Goal: Transaction & Acquisition: Purchase product/service

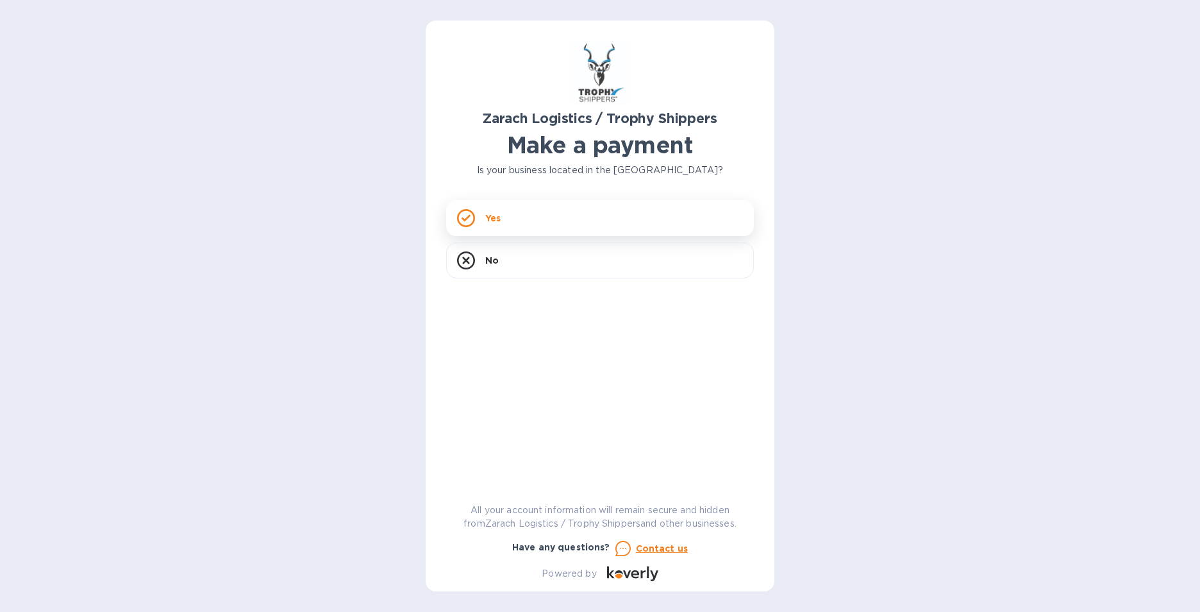
click at [509, 217] on div "Yes" at bounding box center [600, 218] width 308 height 36
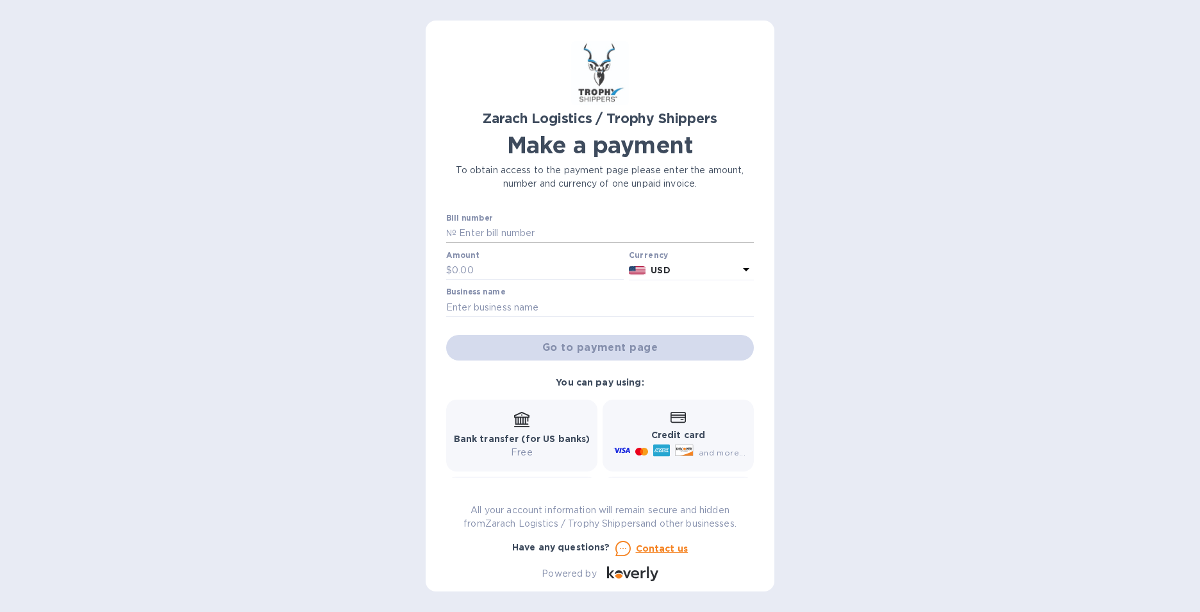
click at [517, 231] on input "text" at bounding box center [604, 233] width 297 height 19
click at [485, 233] on input "text" at bounding box center [604, 233] width 297 height 19
type input "B00173112"
click at [493, 262] on input "text" at bounding box center [538, 270] width 172 height 19
type input "1,637.50"
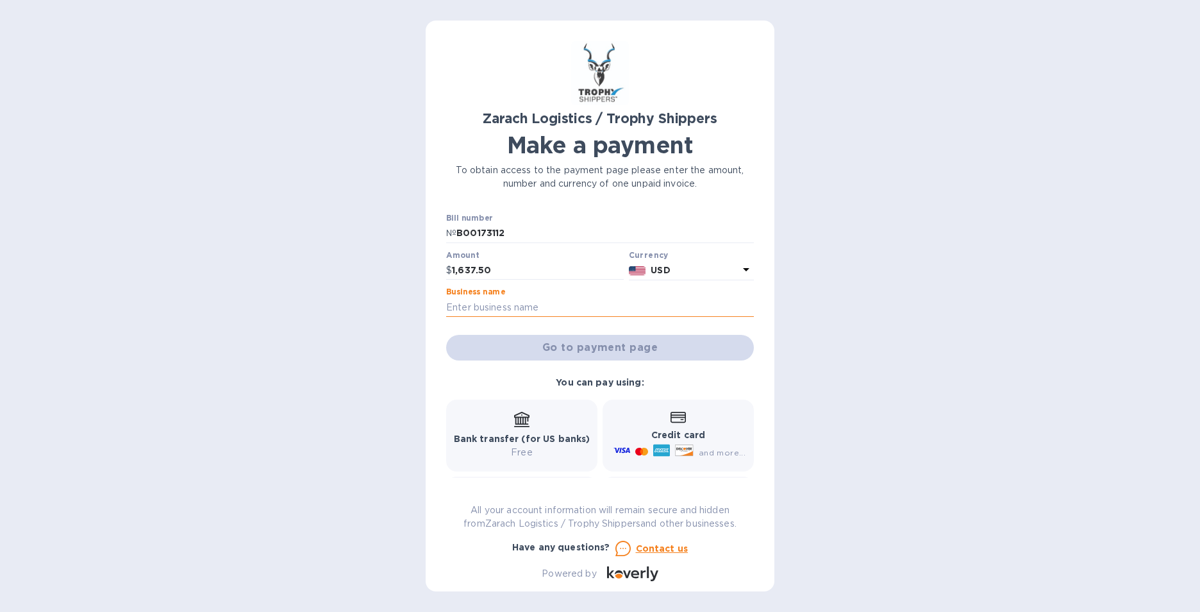
click at [479, 313] on input "text" at bounding box center [600, 306] width 308 height 19
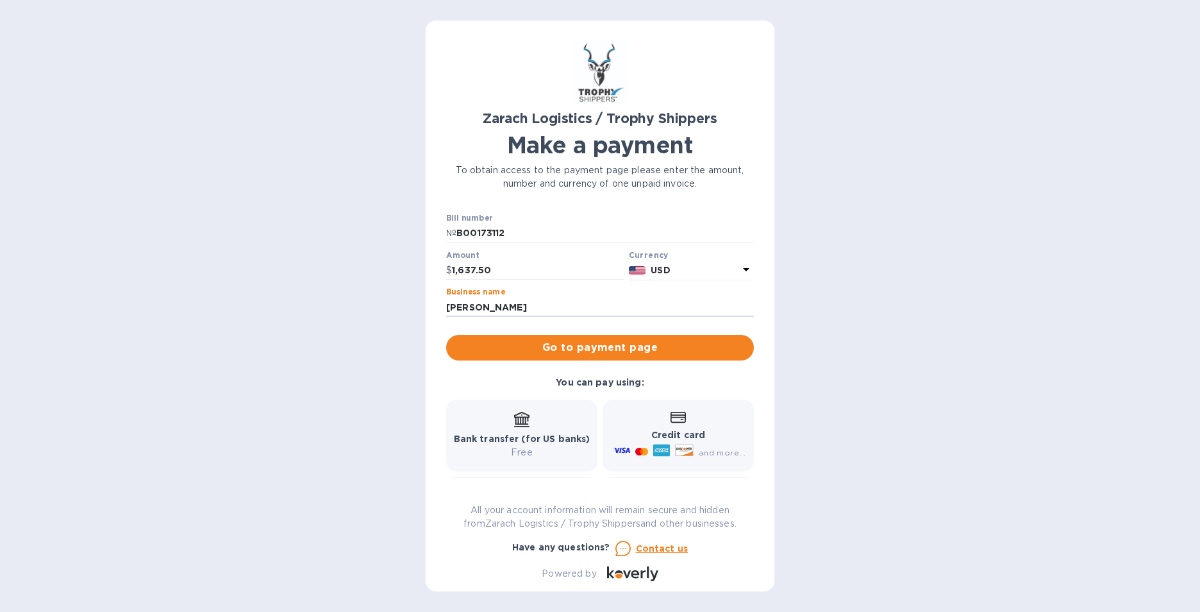
type input "[PERSON_NAME]"
drag, startPoint x: 687, startPoint y: 425, endPoint x: 680, endPoint y: 419, distance: 9.1
click at [687, 424] on div "Credit card and more..." at bounding box center [678, 435] width 135 height 49
click at [565, 342] on span "Go to payment page" at bounding box center [599, 347] width 287 height 15
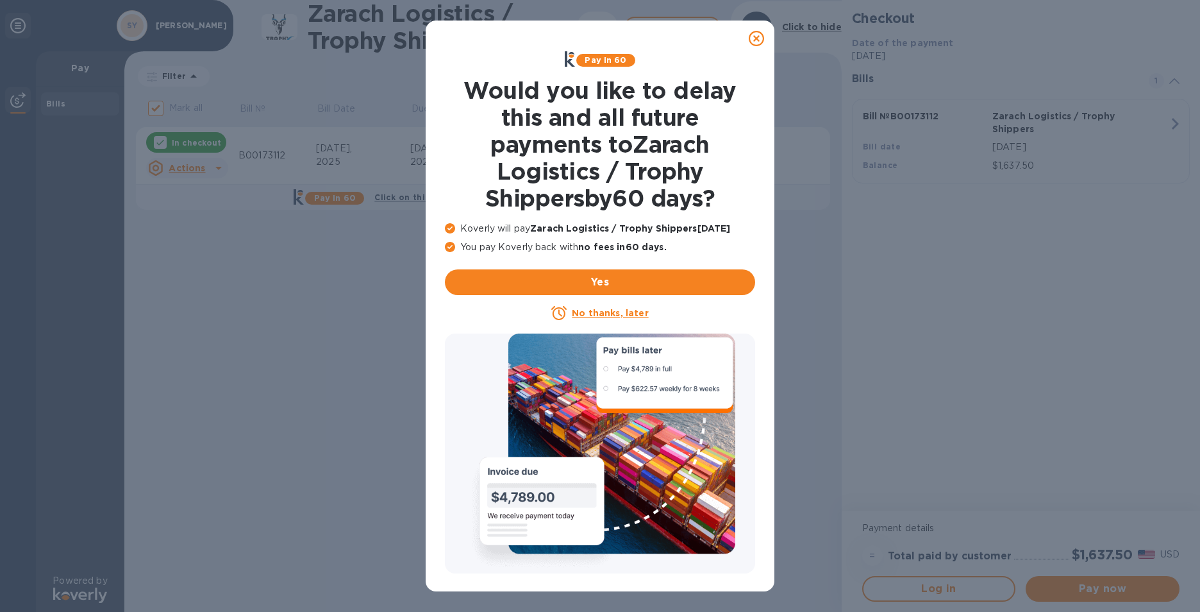
click at [592, 313] on u "No thanks, later" at bounding box center [610, 313] width 76 height 10
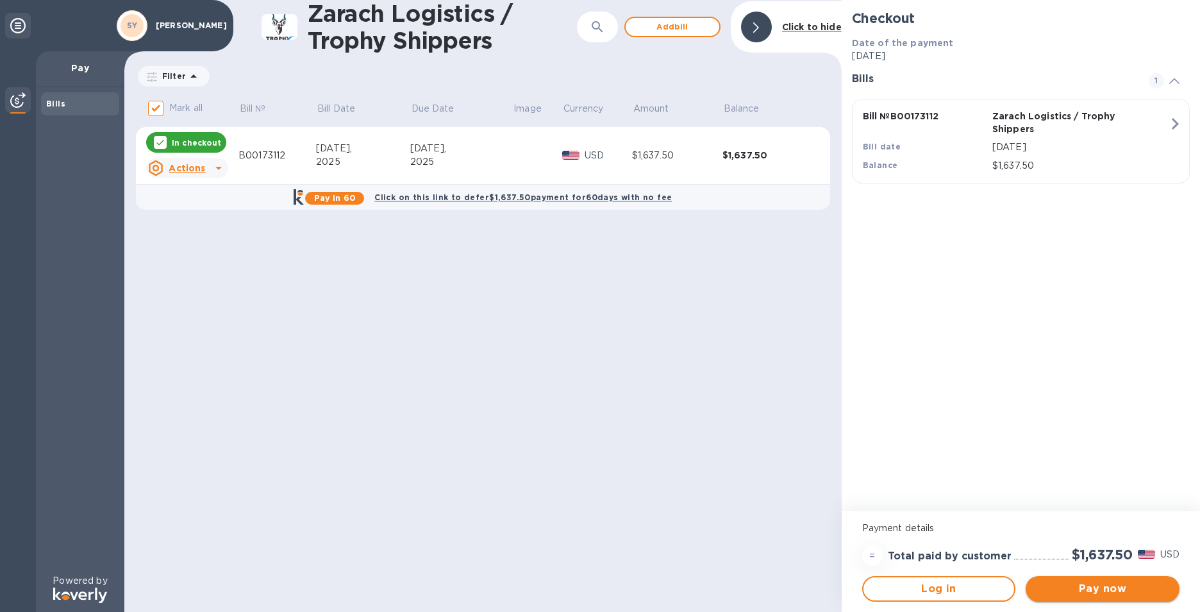
click at [1090, 586] on span "Pay now" at bounding box center [1102, 588] width 133 height 15
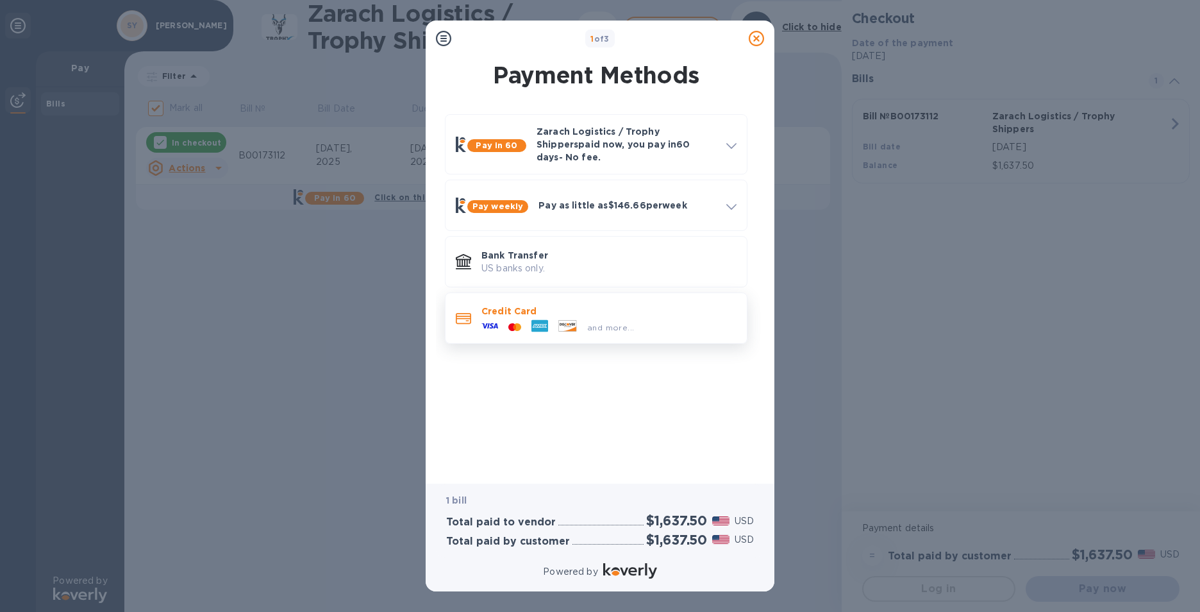
click at [522, 306] on p "Credit Card" at bounding box center [608, 310] width 255 height 13
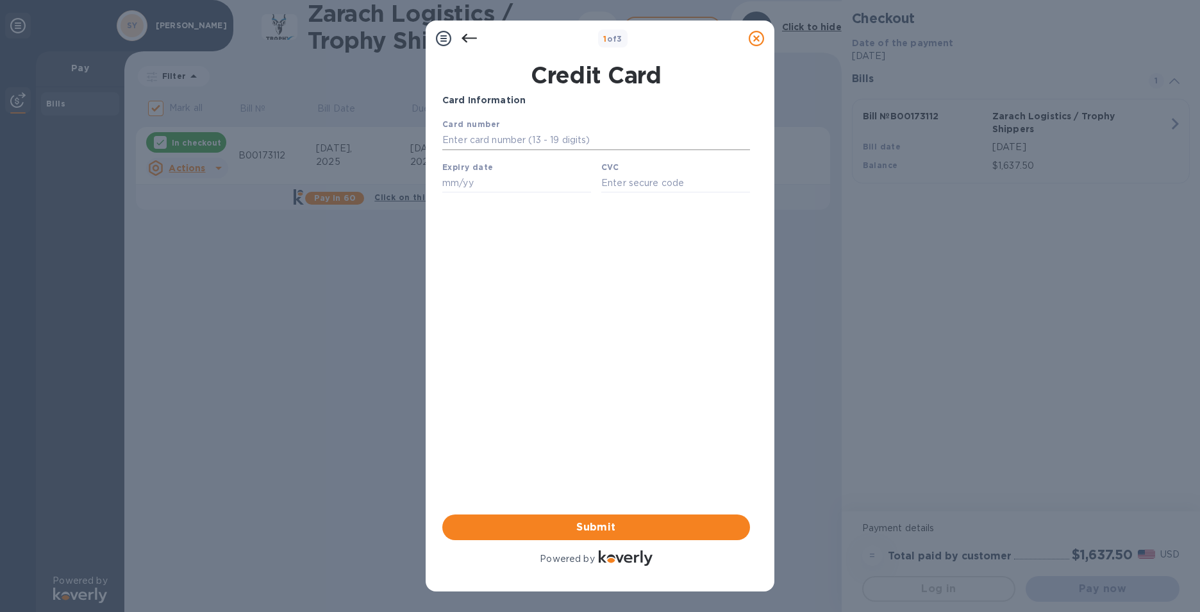
click at [481, 146] on input "text" at bounding box center [596, 140] width 308 height 19
type input "[CREDIT_CARD_NUMBER]"
click at [442, 186] on input "text" at bounding box center [516, 182] width 149 height 19
type input "12/26"
click at [674, 183] on input "text" at bounding box center [675, 182] width 149 height 19
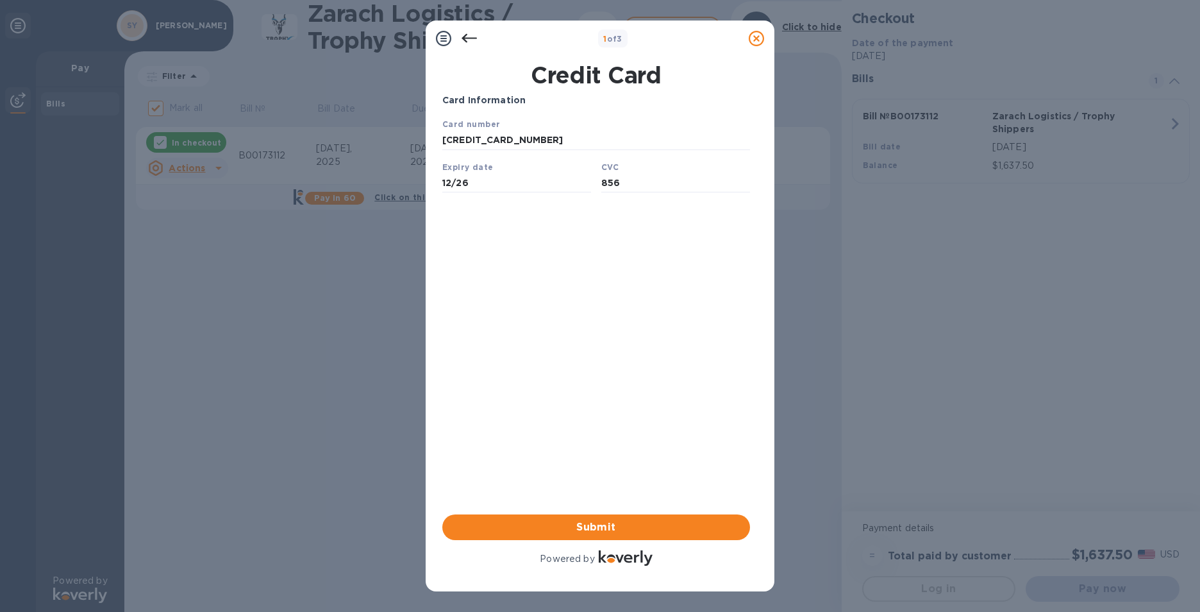
type input "856"
click at [592, 435] on div "Card Information Your browser does not support iframes Submit Powered by" at bounding box center [596, 331] width 308 height 474
click at [587, 523] on span "Submit" at bounding box center [596, 526] width 287 height 15
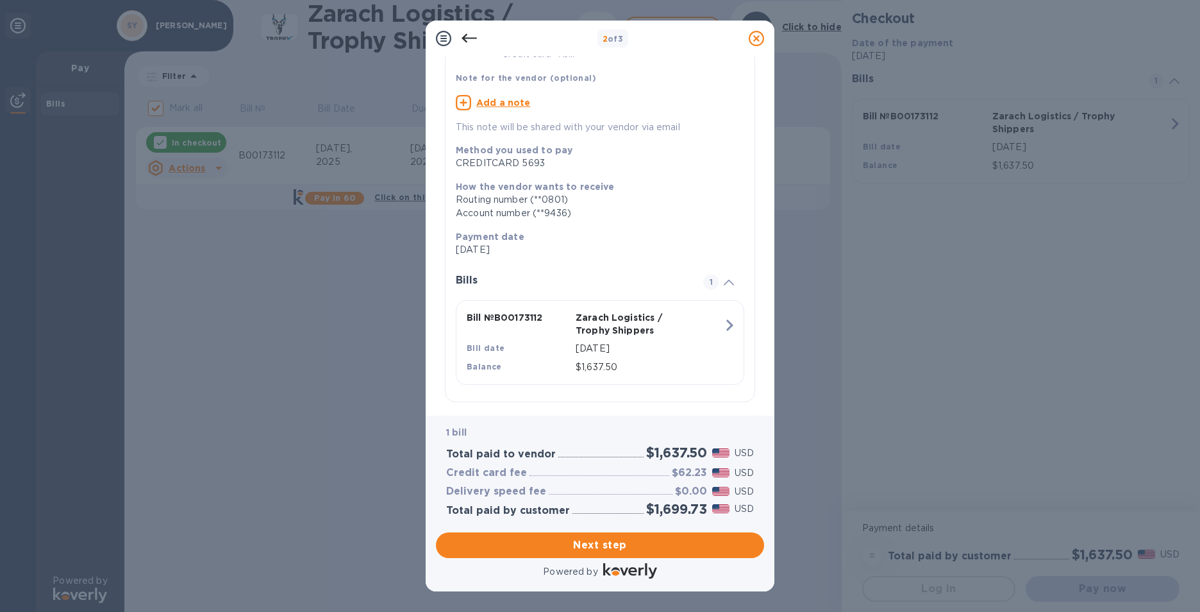
scroll to position [101, 0]
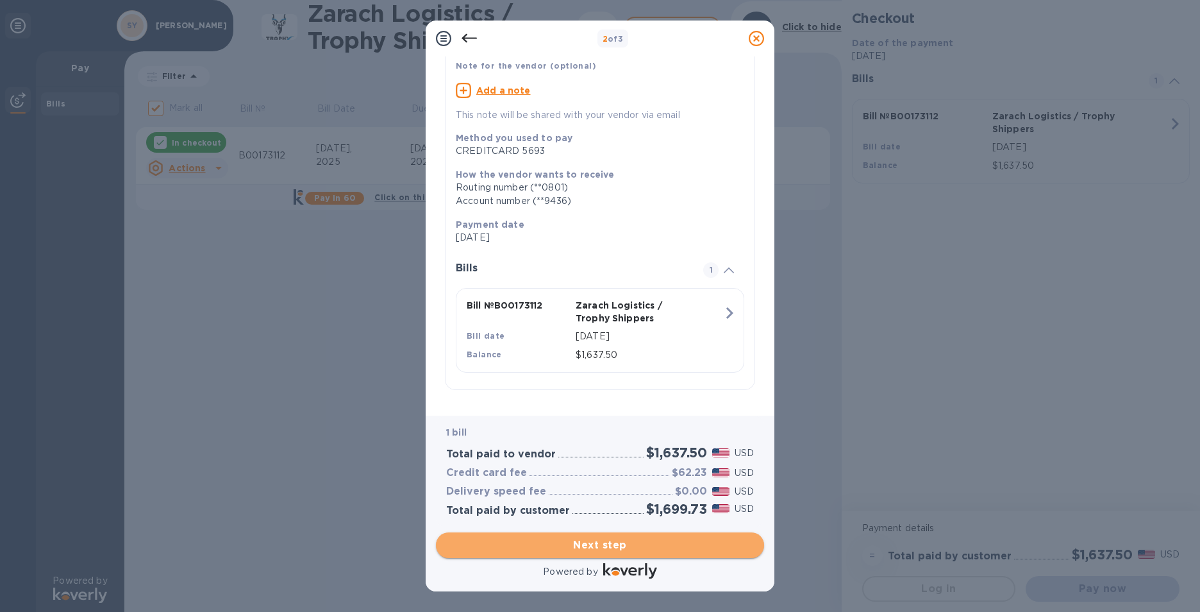
click at [560, 540] on span "Next step" at bounding box center [600, 544] width 308 height 15
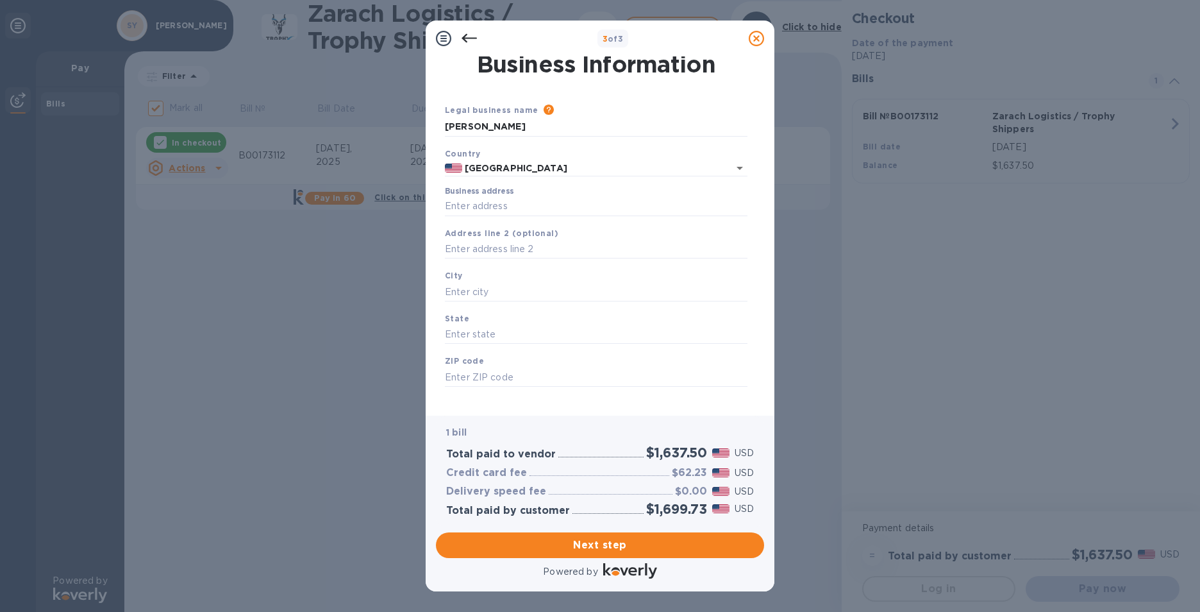
scroll to position [0, 0]
click at [483, 209] on input "Business address" at bounding box center [596, 209] width 303 height 19
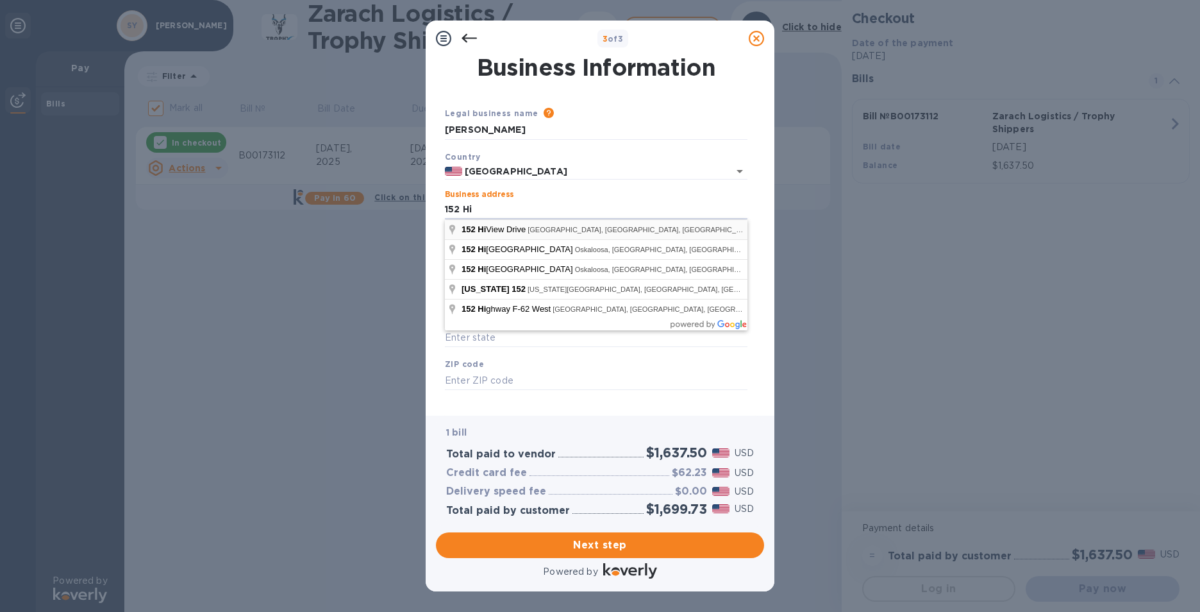
type input "[STREET_ADDRESS]"
type input "[GEOGRAPHIC_DATA]"
type input "IA"
type input "50138"
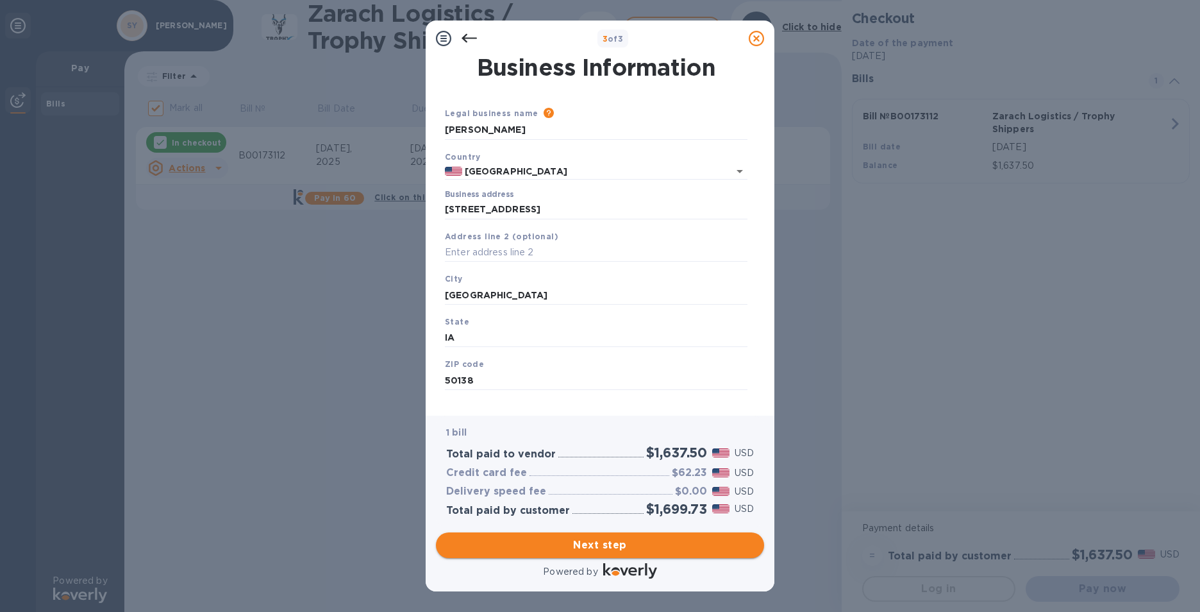
click at [605, 533] on button "Next step" at bounding box center [600, 545] width 328 height 26
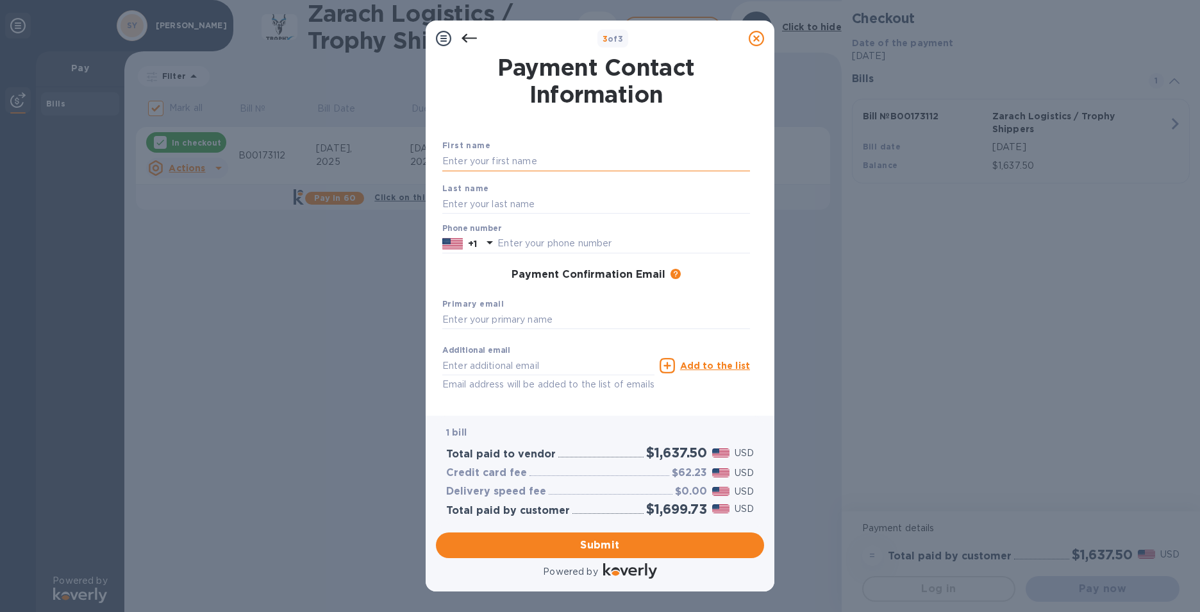
drag, startPoint x: 515, startPoint y: 161, endPoint x: 525, endPoint y: 165, distance: 10.4
click at [515, 161] on input "text" at bounding box center [596, 161] width 308 height 19
type input "[PERSON_NAME]"
click at [516, 203] on input "text" at bounding box center [596, 203] width 308 height 19
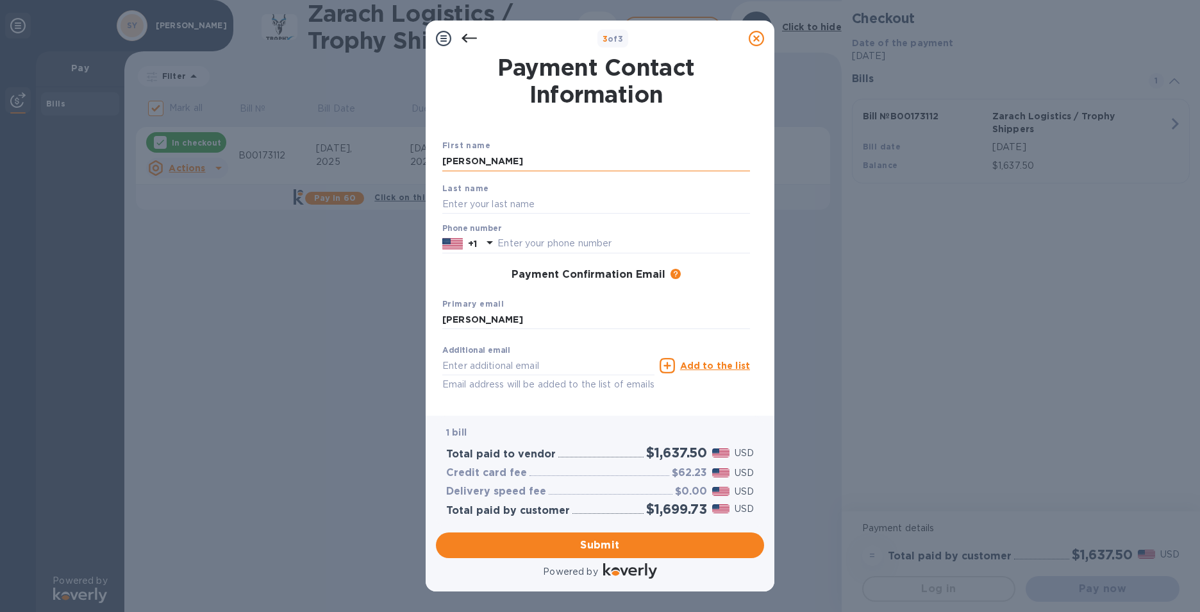
drag, startPoint x: 554, startPoint y: 165, endPoint x: 485, endPoint y: 161, distance: 70.0
click at [485, 161] on input "[PERSON_NAME]" at bounding box center [596, 161] width 308 height 19
type input "[PERSON_NAME]"
click at [431, 260] on div "Payment Contact Information First name [PERSON_NAME] Last name [PERSON_NAME] Ph…" at bounding box center [600, 235] width 349 height 359
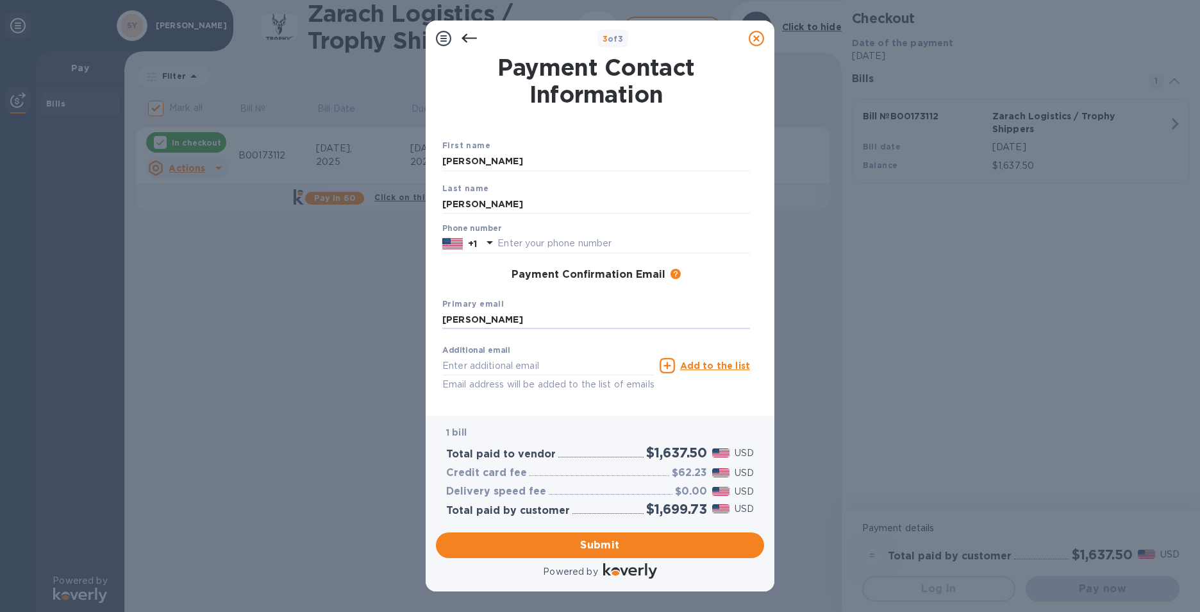
drag, startPoint x: 555, startPoint y: 314, endPoint x: 427, endPoint y: 318, distance: 128.3
click at [427, 318] on div "Payment Contact Information First name [PERSON_NAME] Last name [PERSON_NAME] Ph…" at bounding box center [600, 235] width 349 height 359
type input "[EMAIL_ADDRESS][DOMAIN_NAME]"
click at [1187, 394] on div "3 of 3 Payment Contact Information First name [PERSON_NAME] Last name [PERSON_N…" at bounding box center [600, 306] width 1200 height 612
drag, startPoint x: 510, startPoint y: 242, endPoint x: 531, endPoint y: 247, distance: 21.9
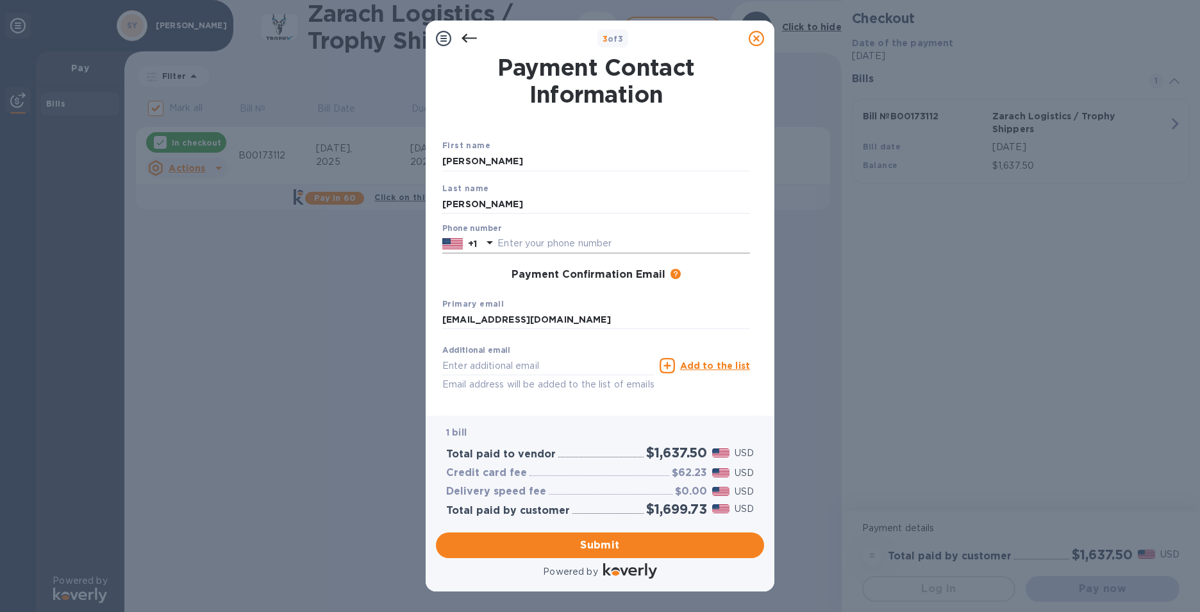
click at [510, 242] on input "text" at bounding box center [623, 243] width 253 height 19
type input "6417996363"
click at [1106, 408] on div "3 of 3 Payment Contact Information First name [PERSON_NAME] Last name [PERSON_N…" at bounding box center [600, 306] width 1200 height 612
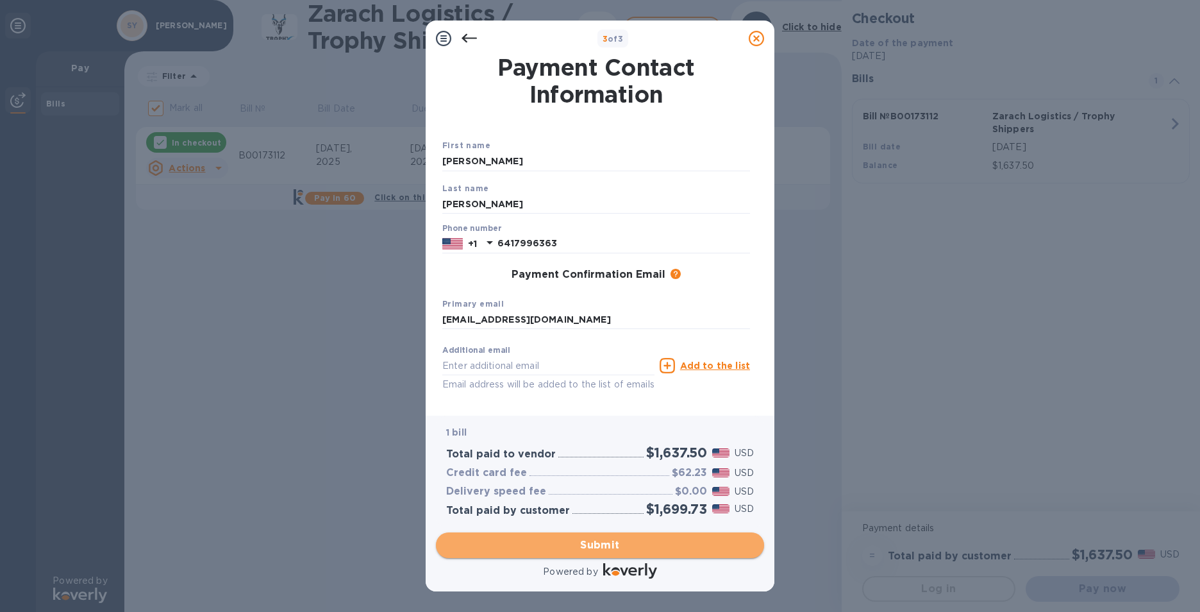
click at [594, 553] on button "Submit" at bounding box center [600, 545] width 328 height 26
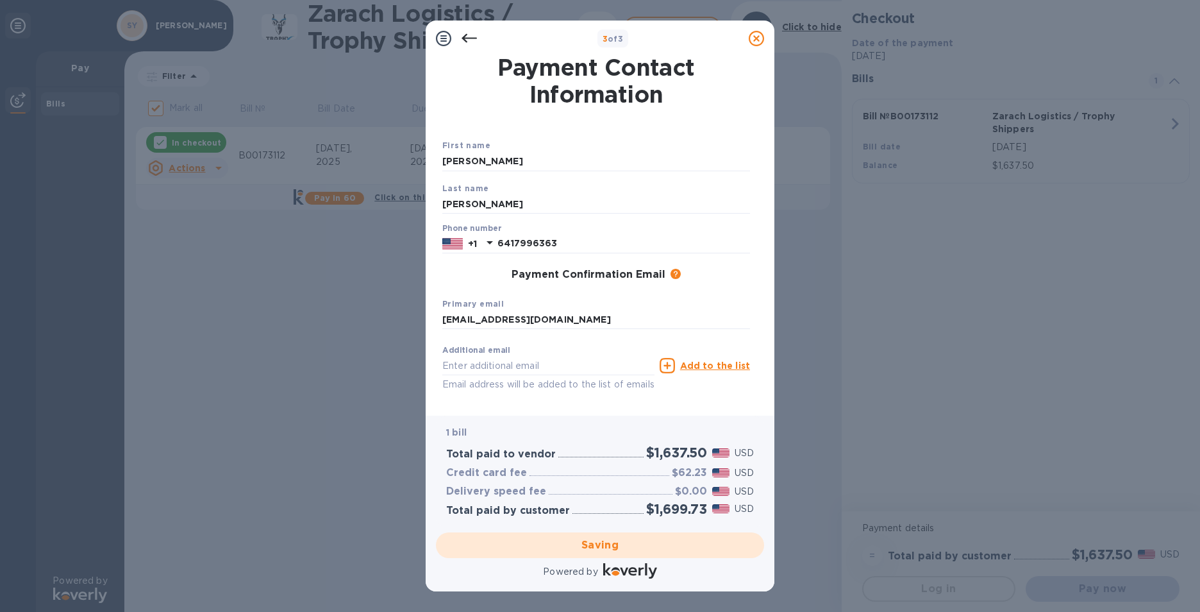
checkbox input "false"
